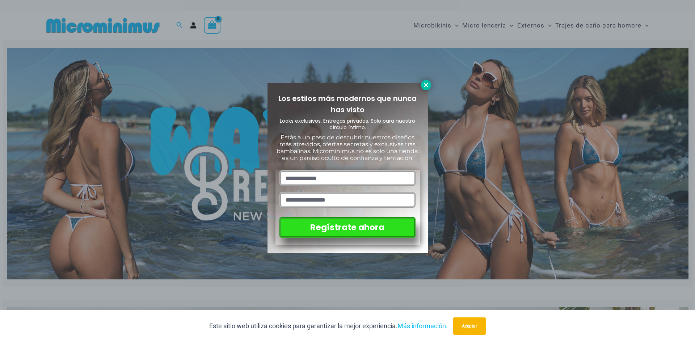
click at [424, 86] on icon at bounding box center [426, 85] width 4 height 4
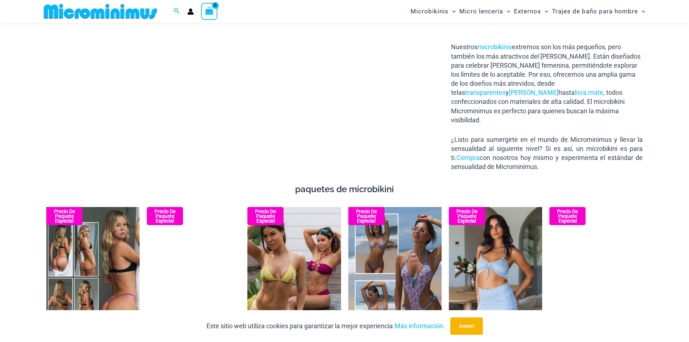
scroll to position [1332, 0]
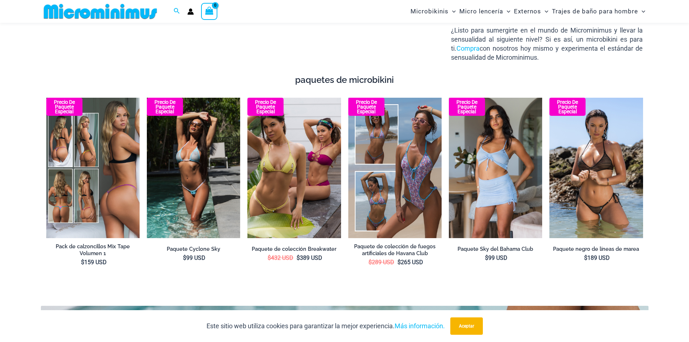
click at [105, 187] on img at bounding box center [92, 168] width 93 height 140
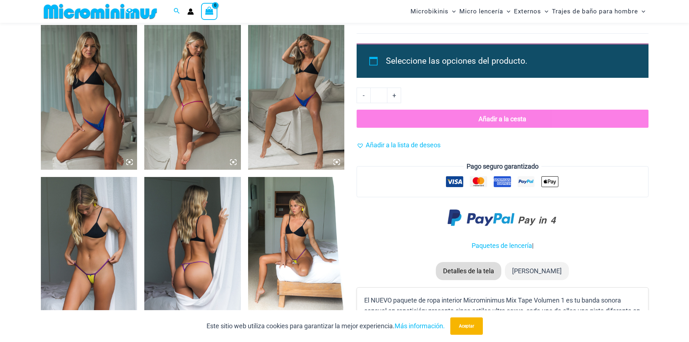
scroll to position [935, 0]
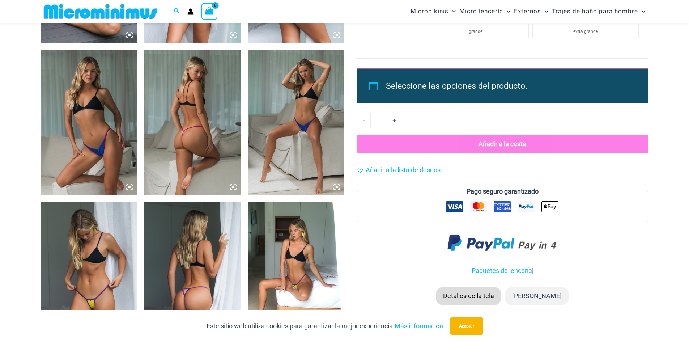
click at [231, 187] on icon at bounding box center [233, 187] width 7 height 7
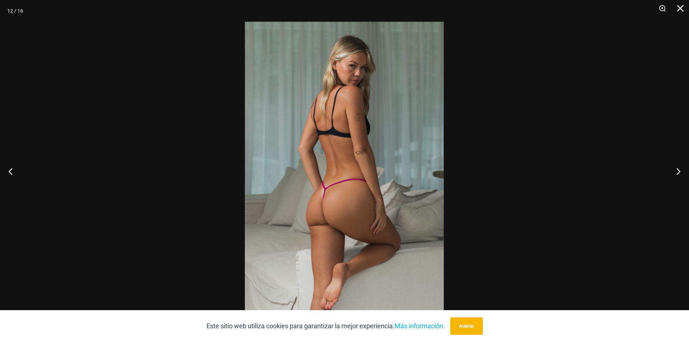
click at [318, 199] on img at bounding box center [344, 171] width 199 height 299
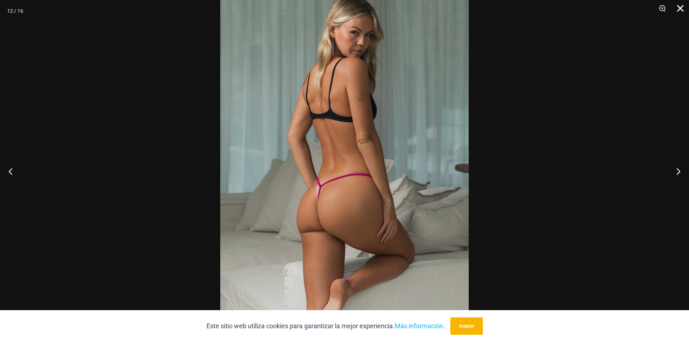
click at [679, 8] on button "Cerca" at bounding box center [678, 11] width 18 height 22
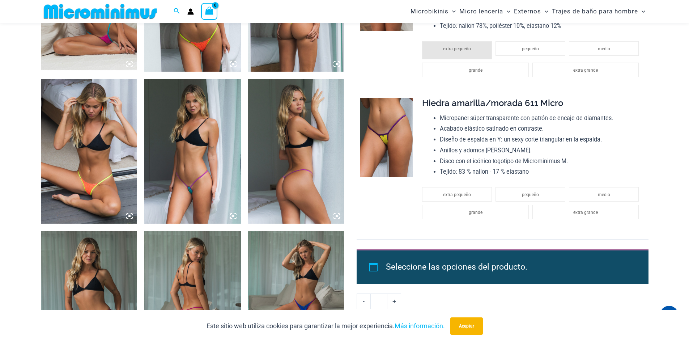
scroll to position [682, 0]
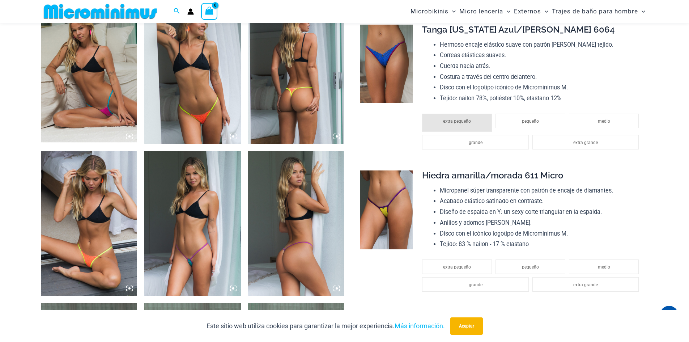
click at [335, 286] on icon at bounding box center [334, 286] width 1 height 1
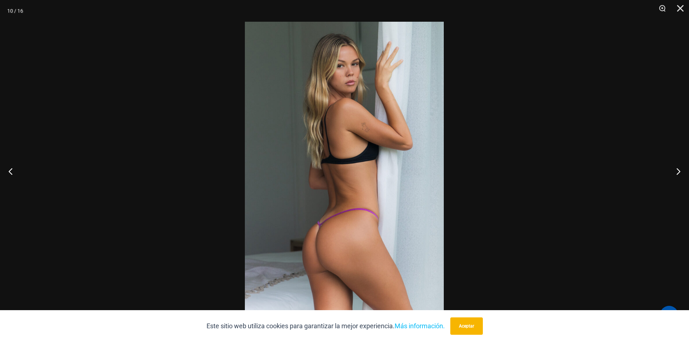
click at [321, 244] on img at bounding box center [344, 171] width 199 height 299
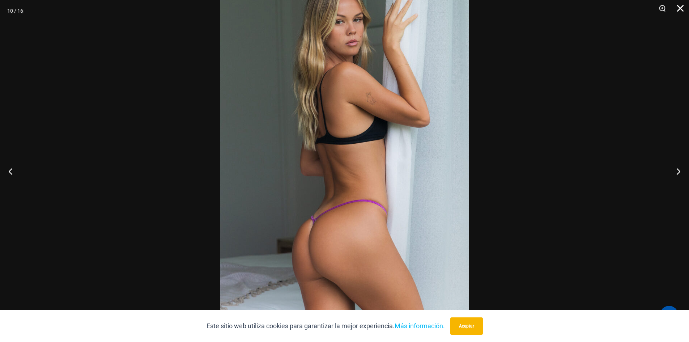
click at [680, 9] on button "Cerca" at bounding box center [678, 11] width 18 height 22
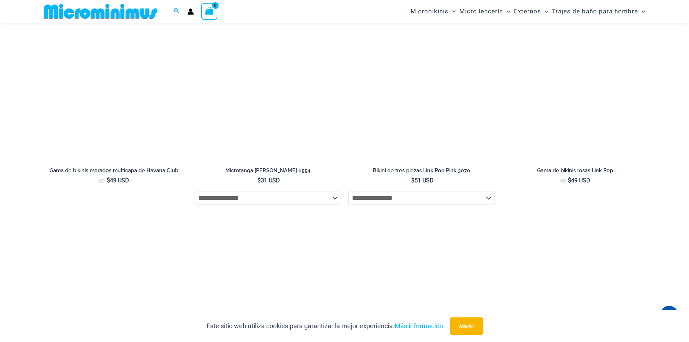
scroll to position [1948, 0]
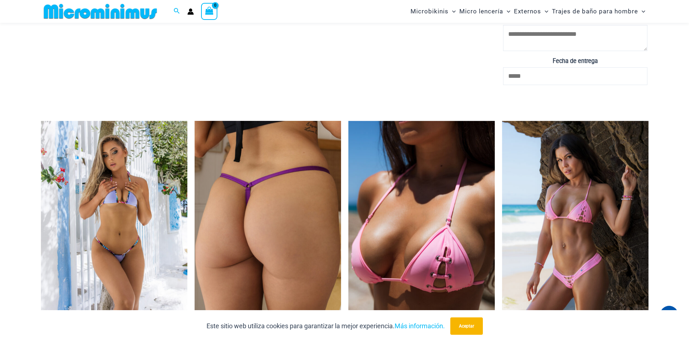
click at [289, 240] on img at bounding box center [268, 231] width 147 height 220
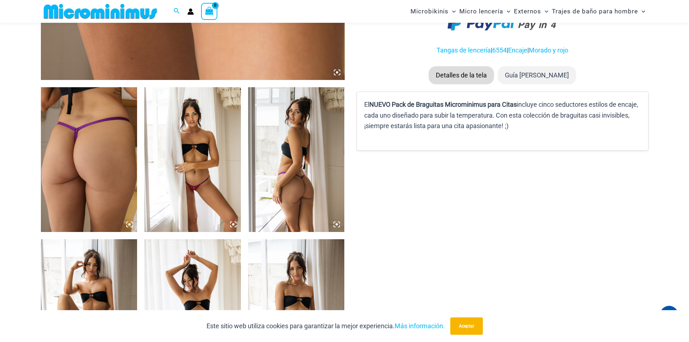
scroll to position [434, 0]
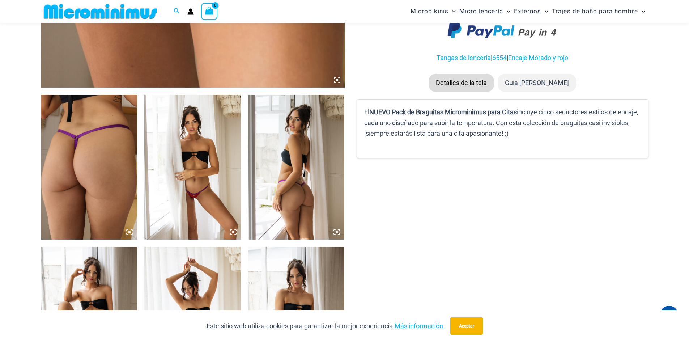
click at [128, 231] on icon at bounding box center [129, 232] width 7 height 7
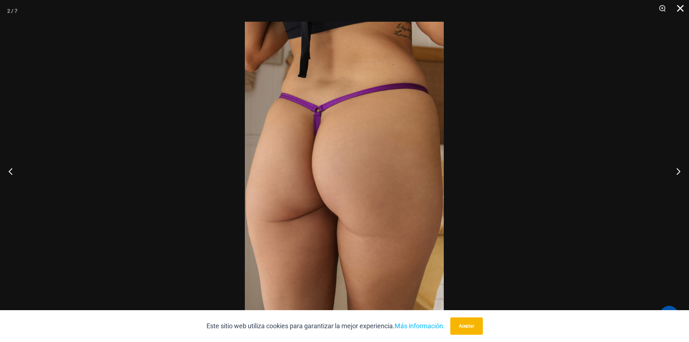
click at [682, 9] on button "Cerca" at bounding box center [678, 11] width 18 height 22
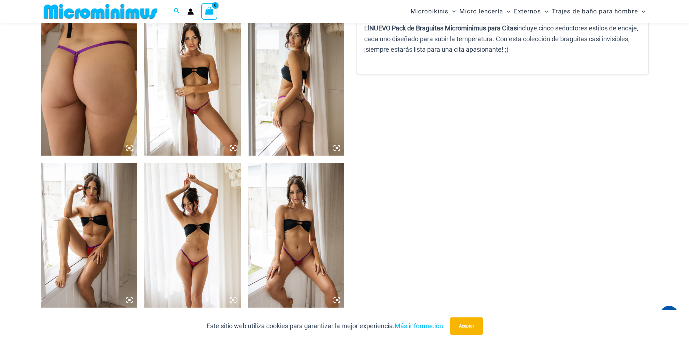
scroll to position [507, 0]
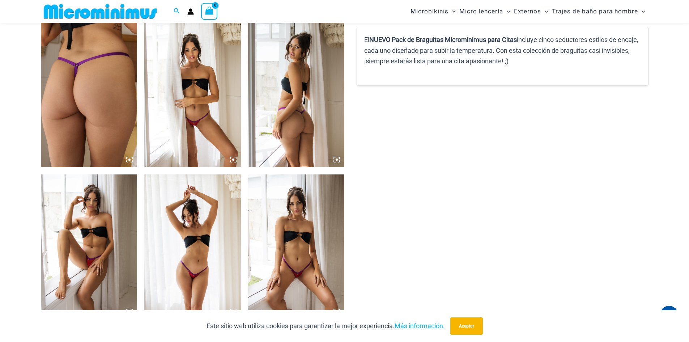
click at [337, 161] on icon at bounding box center [337, 159] width 7 height 7
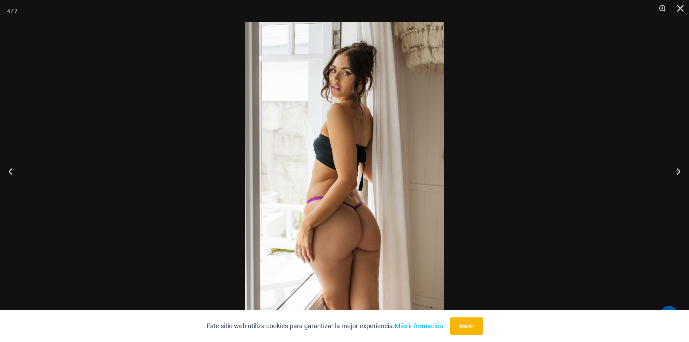
click at [355, 226] on img at bounding box center [344, 171] width 199 height 299
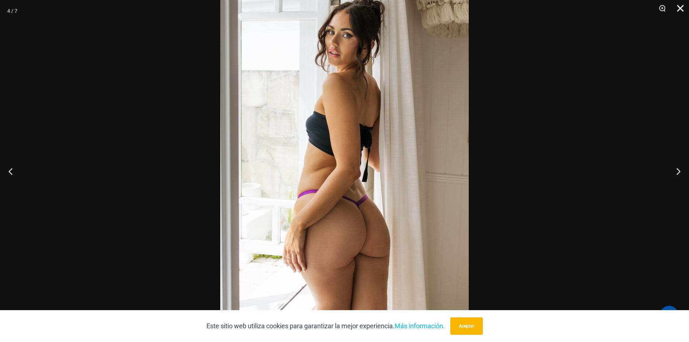
click at [682, 8] on button "Cerca" at bounding box center [678, 11] width 18 height 22
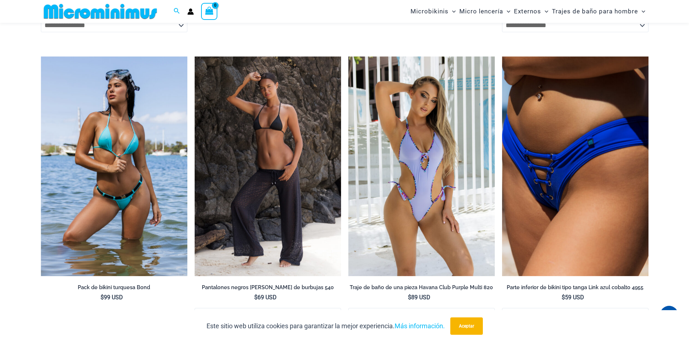
scroll to position [1303, 0]
